Goal: Information Seeking & Learning: Find specific fact

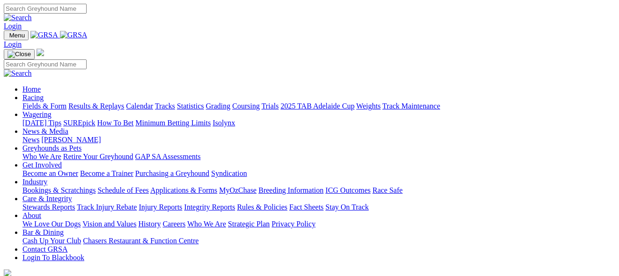
click at [44, 94] on link "Racing" at bounding box center [32, 98] width 21 height 8
click at [121, 102] on link "Results & Replays" at bounding box center [96, 106] width 56 height 8
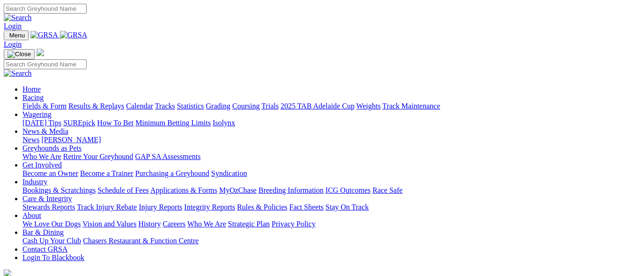
click at [44, 94] on link "Racing" at bounding box center [32, 98] width 21 height 8
click at [75, 203] on link "Stewards Reports" at bounding box center [48, 207] width 52 height 8
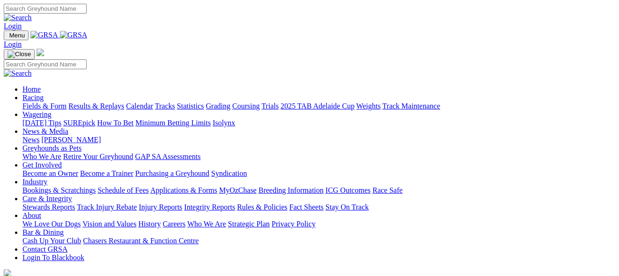
click at [44, 94] on link "Racing" at bounding box center [32, 98] width 21 height 8
click at [124, 102] on link "Results & Replays" at bounding box center [96, 106] width 56 height 8
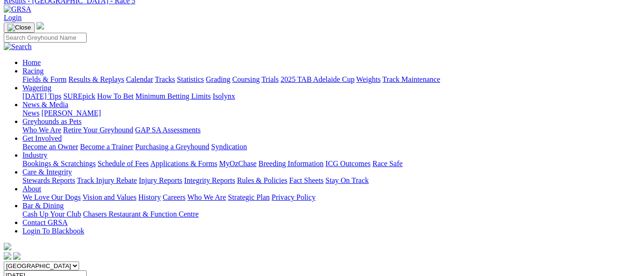
scroll to position [37, 0]
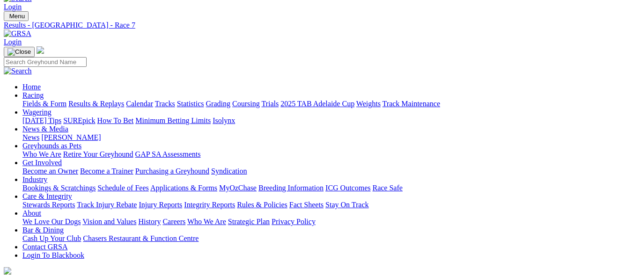
scroll to position [19, 0]
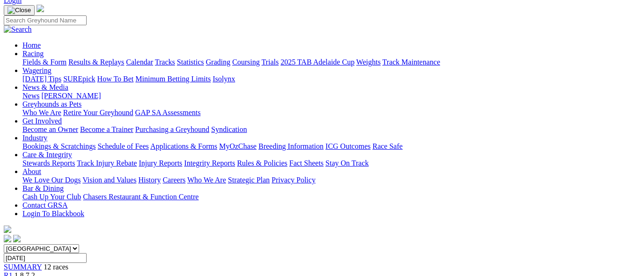
scroll to position [19, 0]
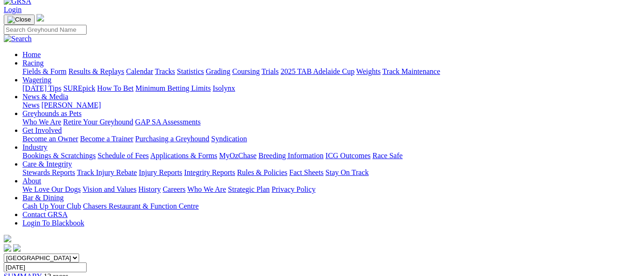
scroll to position [37, 0]
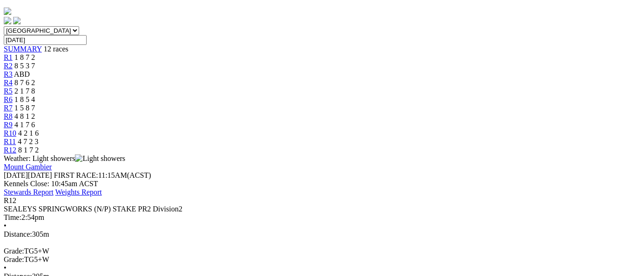
scroll to position [281, 0]
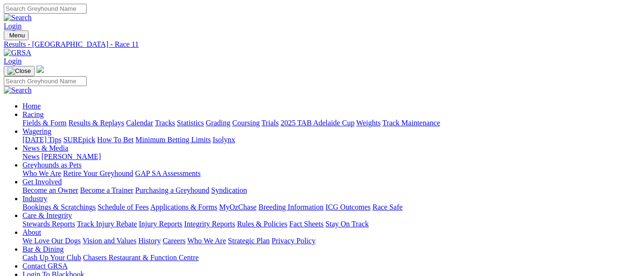
scroll to position [22, 0]
